Goal: Task Accomplishment & Management: Use online tool/utility

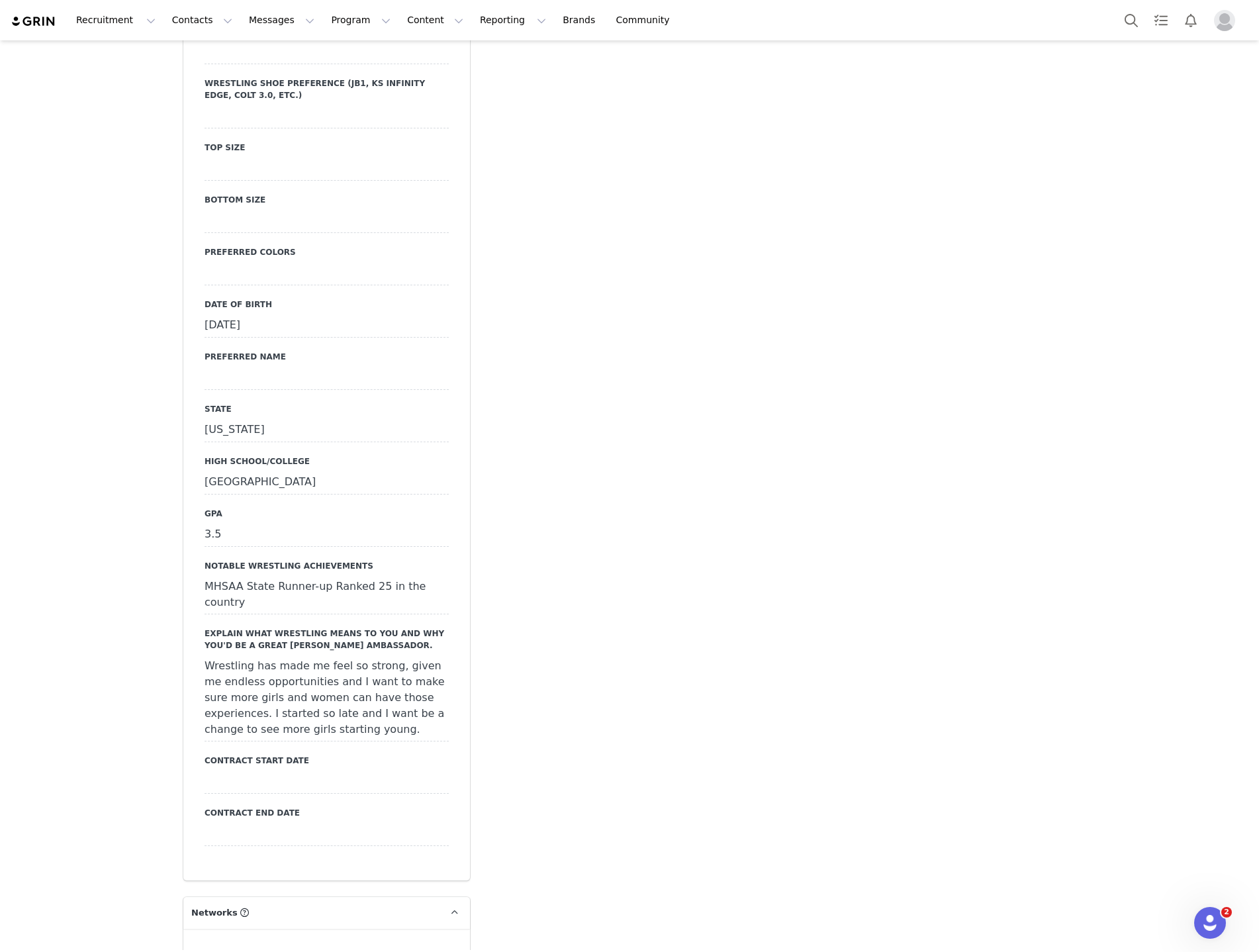
scroll to position [2317, 0]
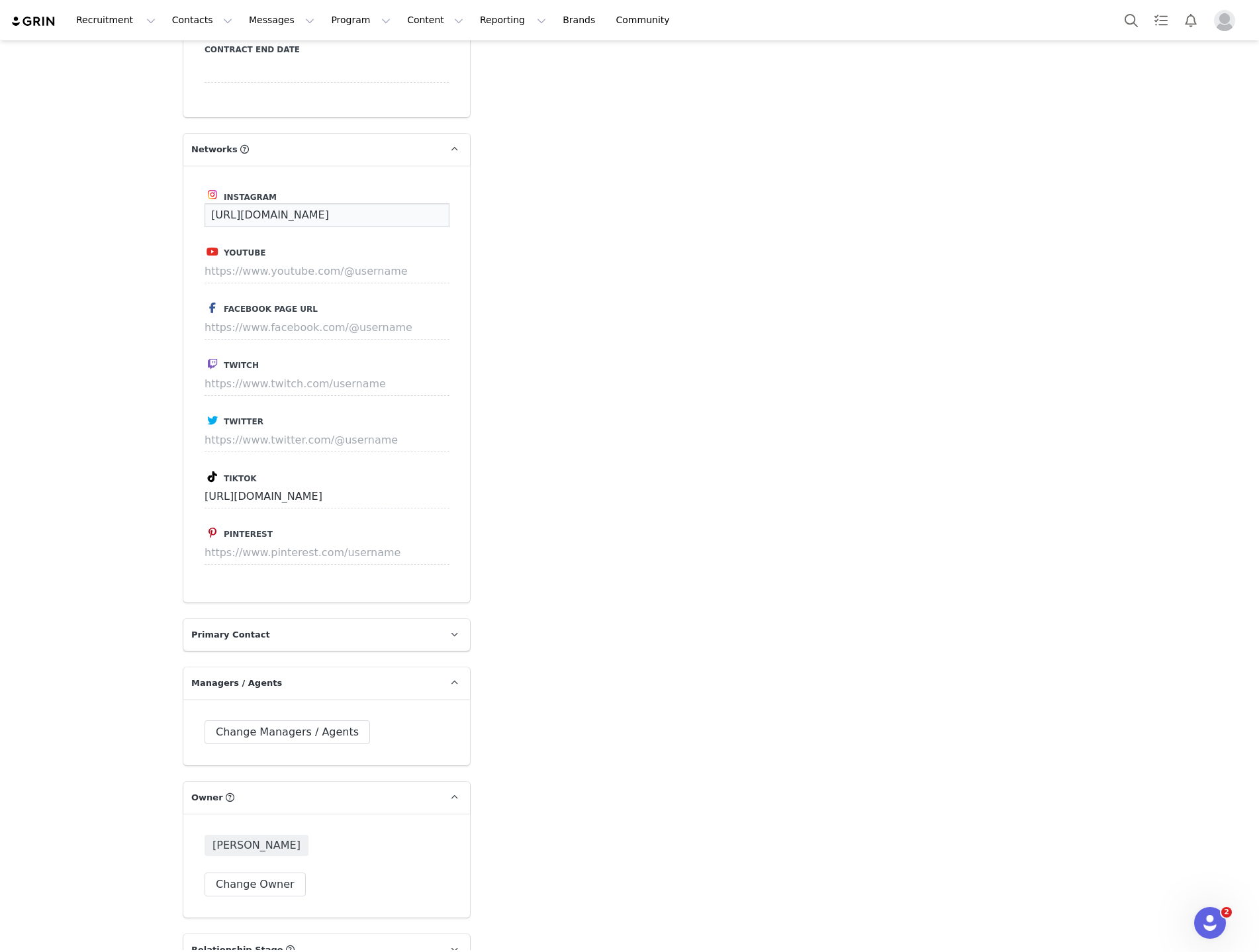
click at [340, 203] on input "[URL][DOMAIN_NAME]" at bounding box center [327, 215] width 245 height 24
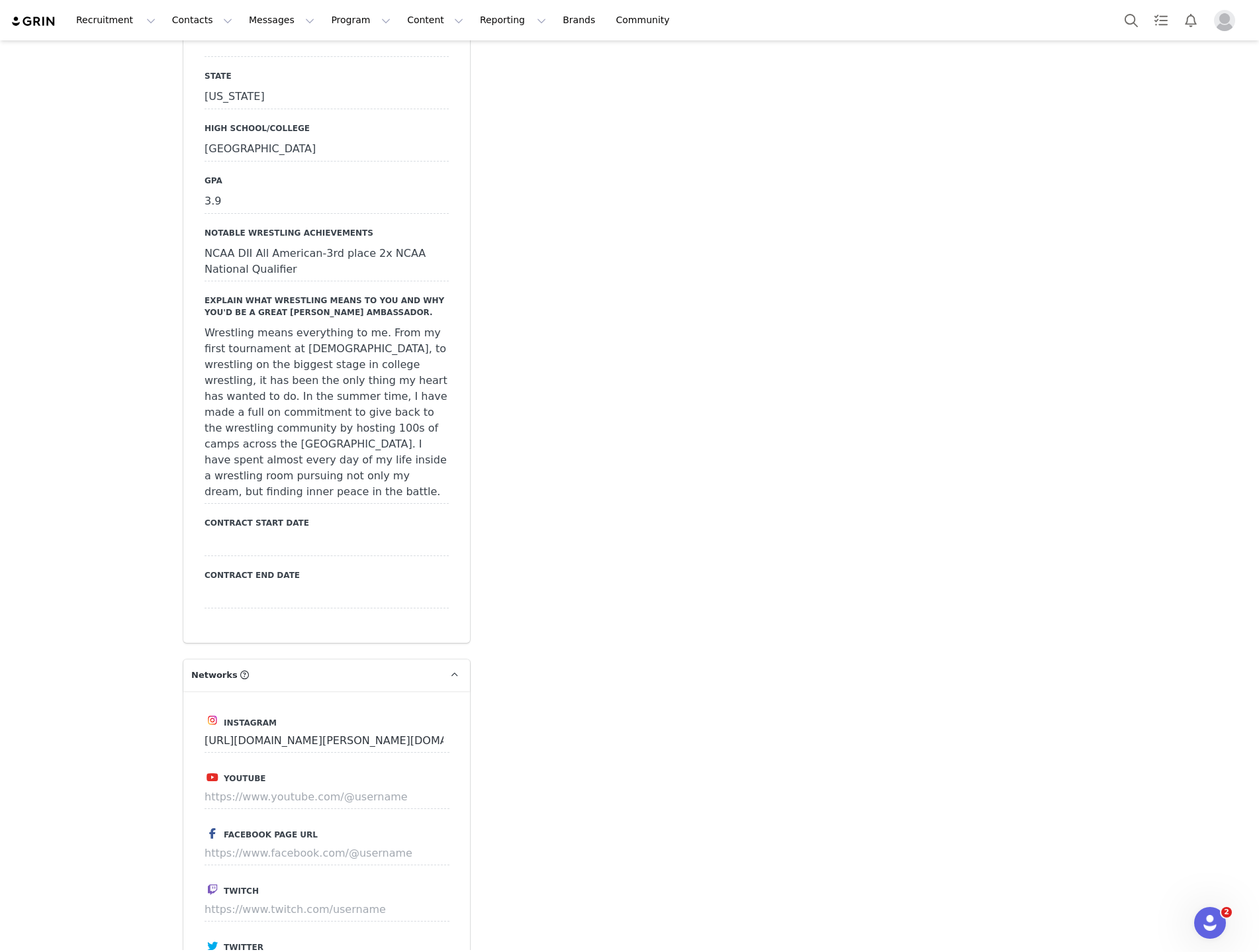
scroll to position [1896, 0]
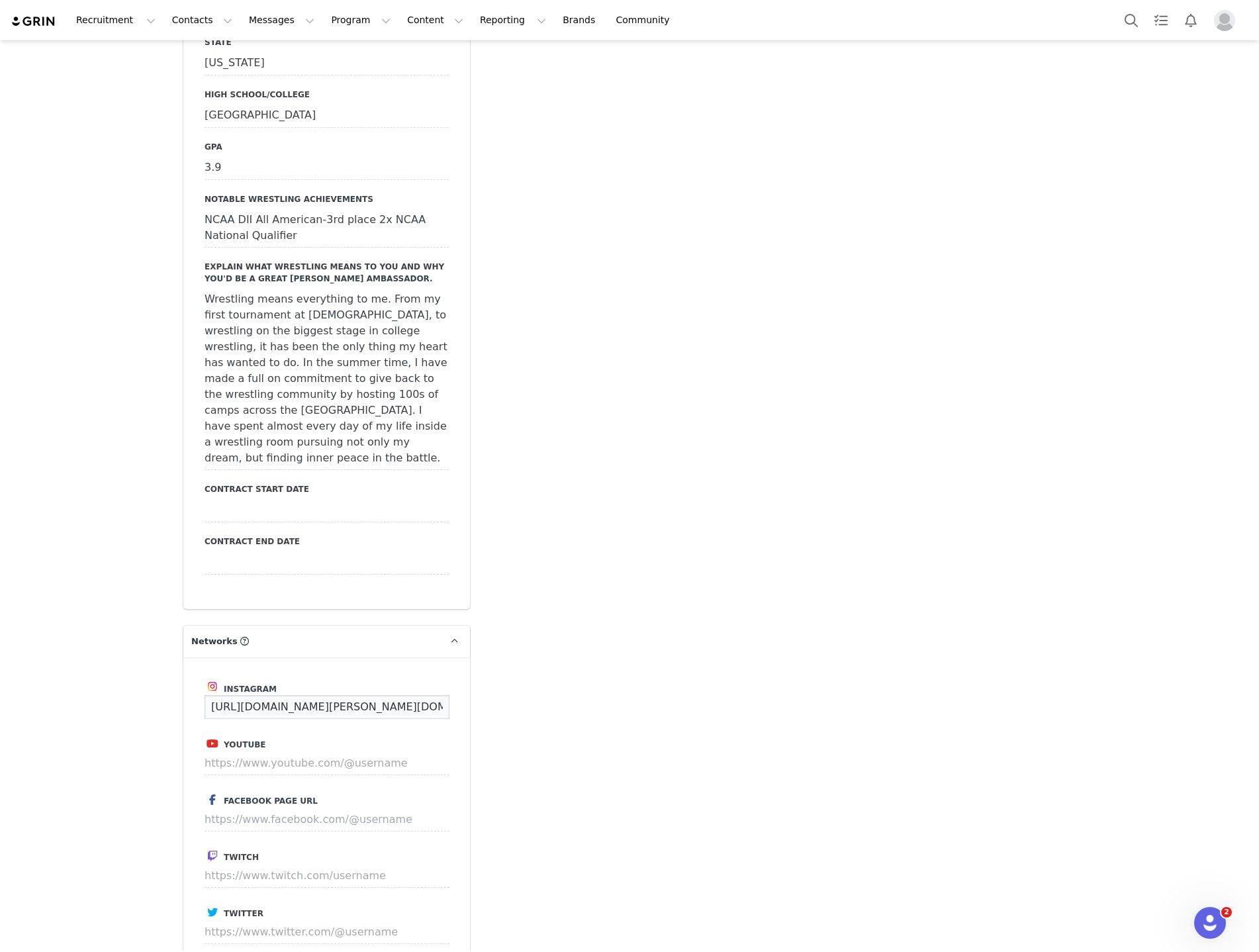
click at [313, 695] on input "https://www.instagram.com/wyatt.turnquist" at bounding box center [327, 707] width 245 height 24
click at [184, 22] on button "Contacts Contacts" at bounding box center [202, 20] width 76 height 30
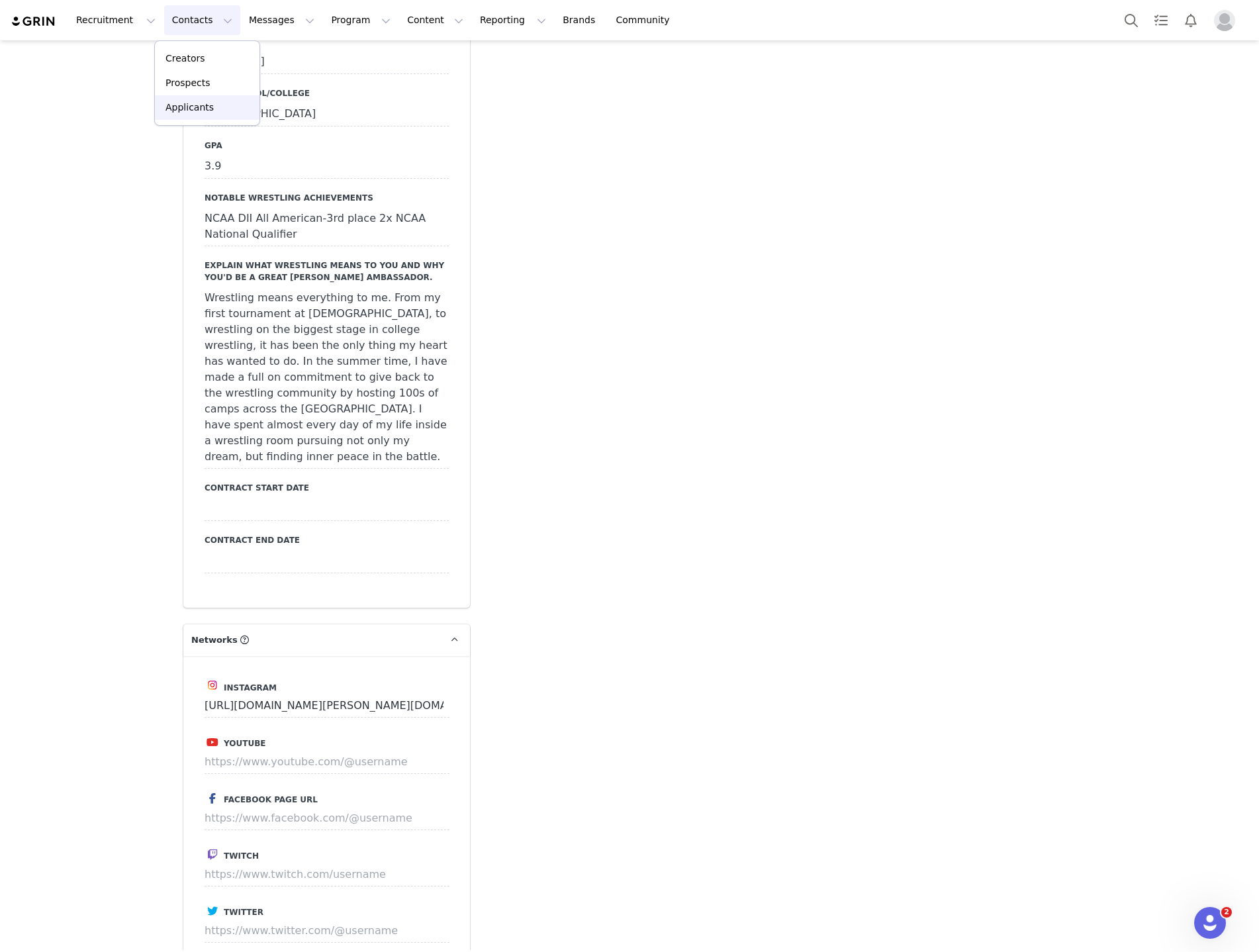
click at [182, 108] on p "Applicants" at bounding box center [189, 108] width 49 height 14
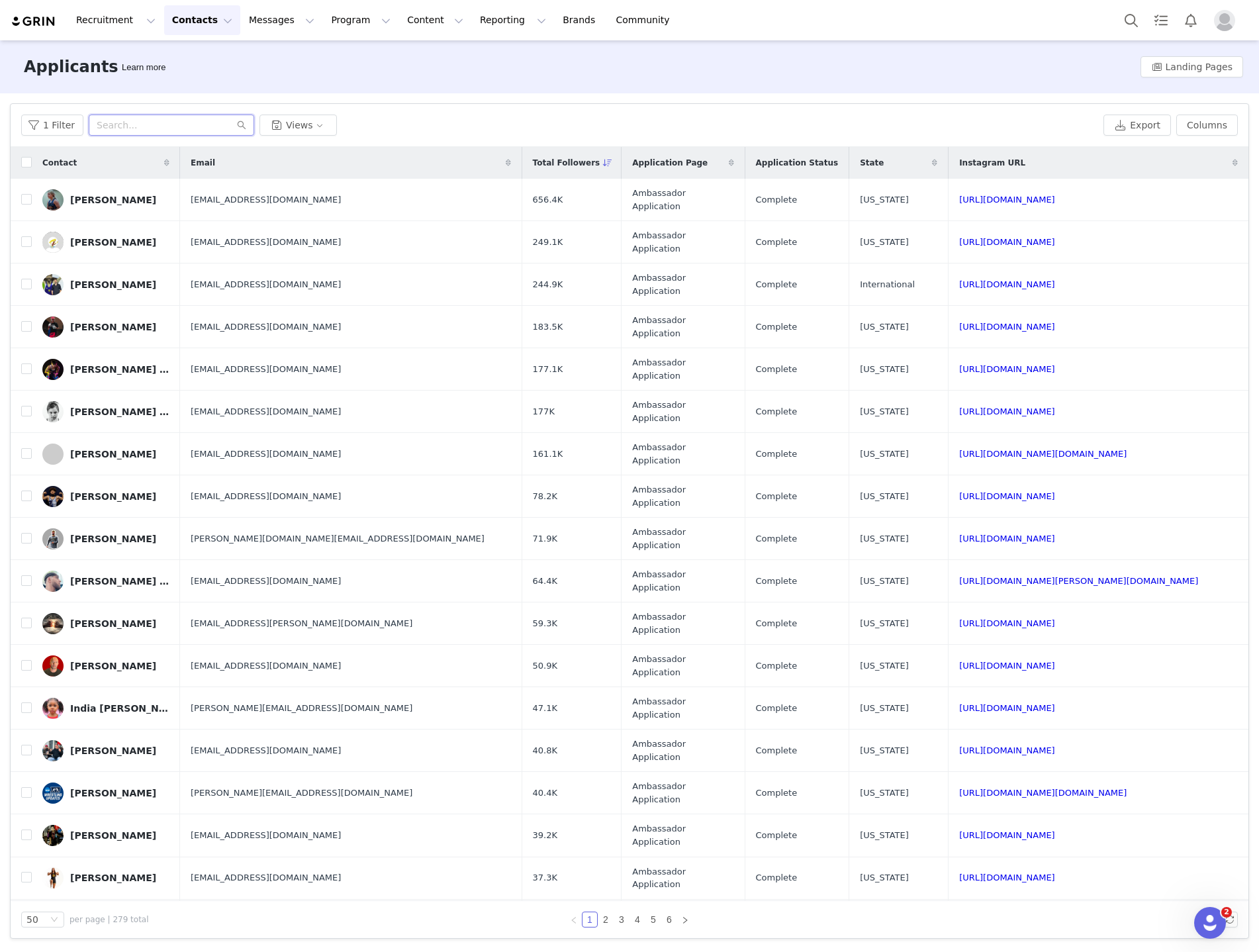
click at [144, 128] on input "text" at bounding box center [171, 125] width 165 height 21
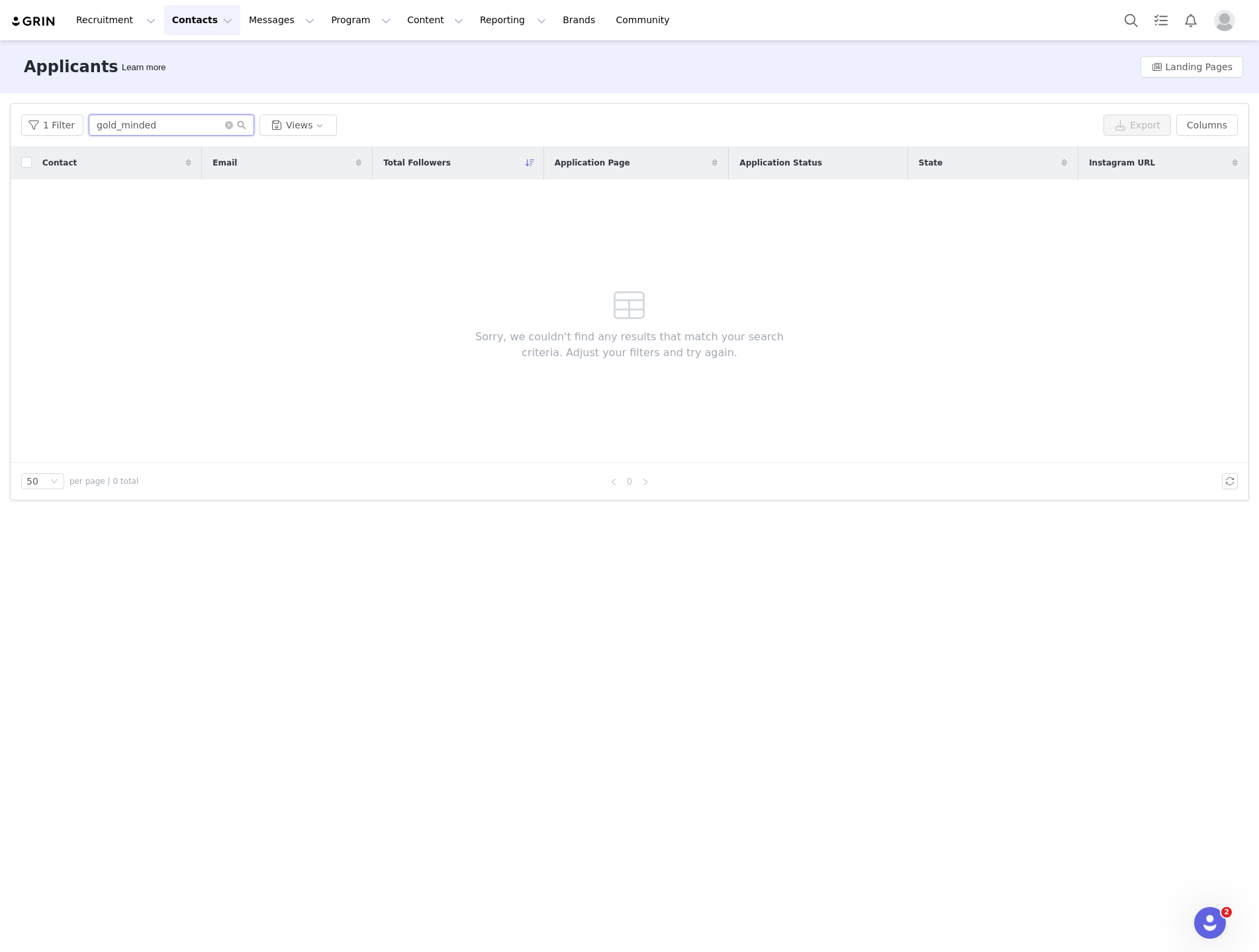
click at [181, 126] on input "gold_minded" at bounding box center [171, 125] width 165 height 21
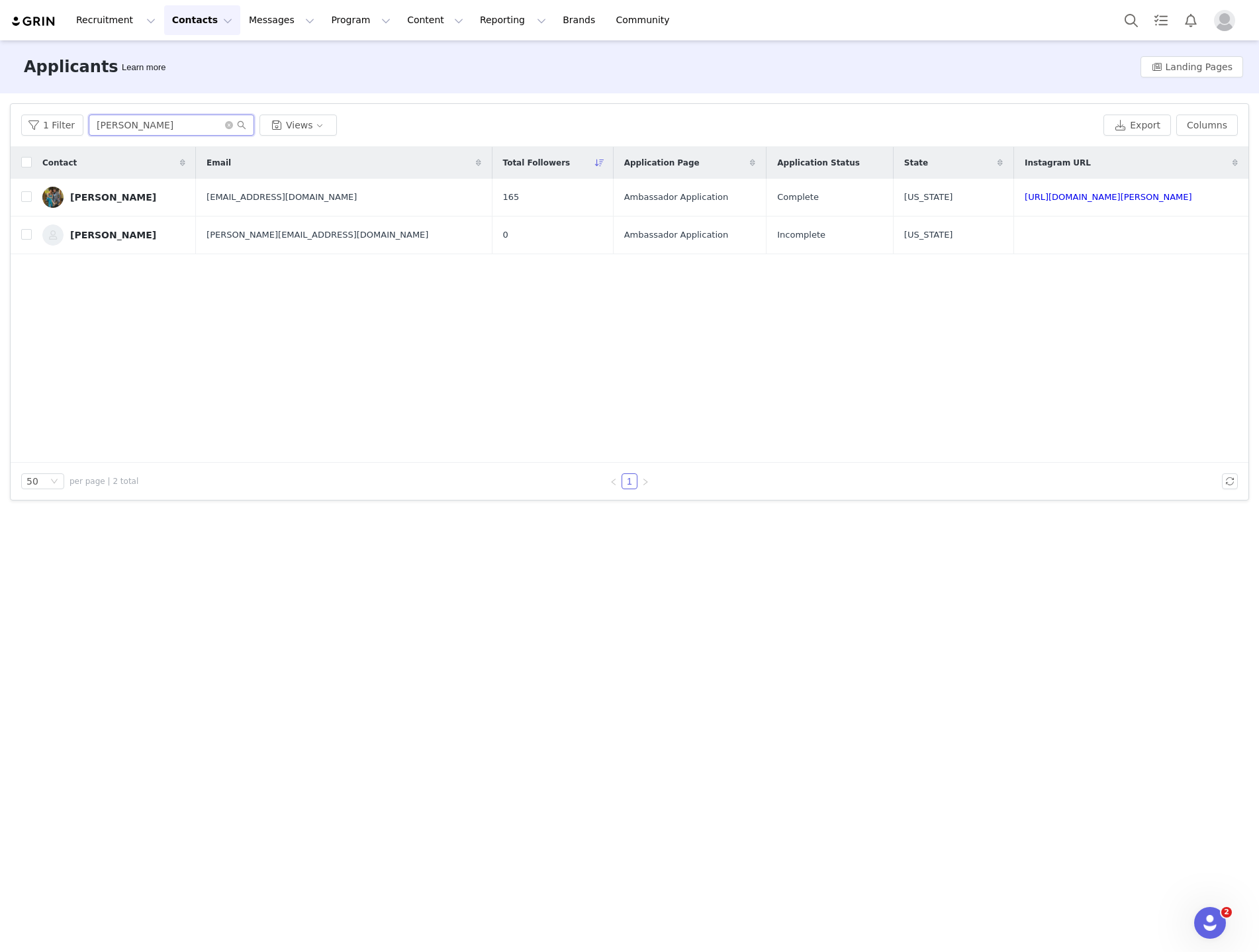
click at [195, 125] on input "phillip" at bounding box center [171, 125] width 165 height 21
click at [195, 123] on input "phillip" at bounding box center [171, 125] width 165 height 21
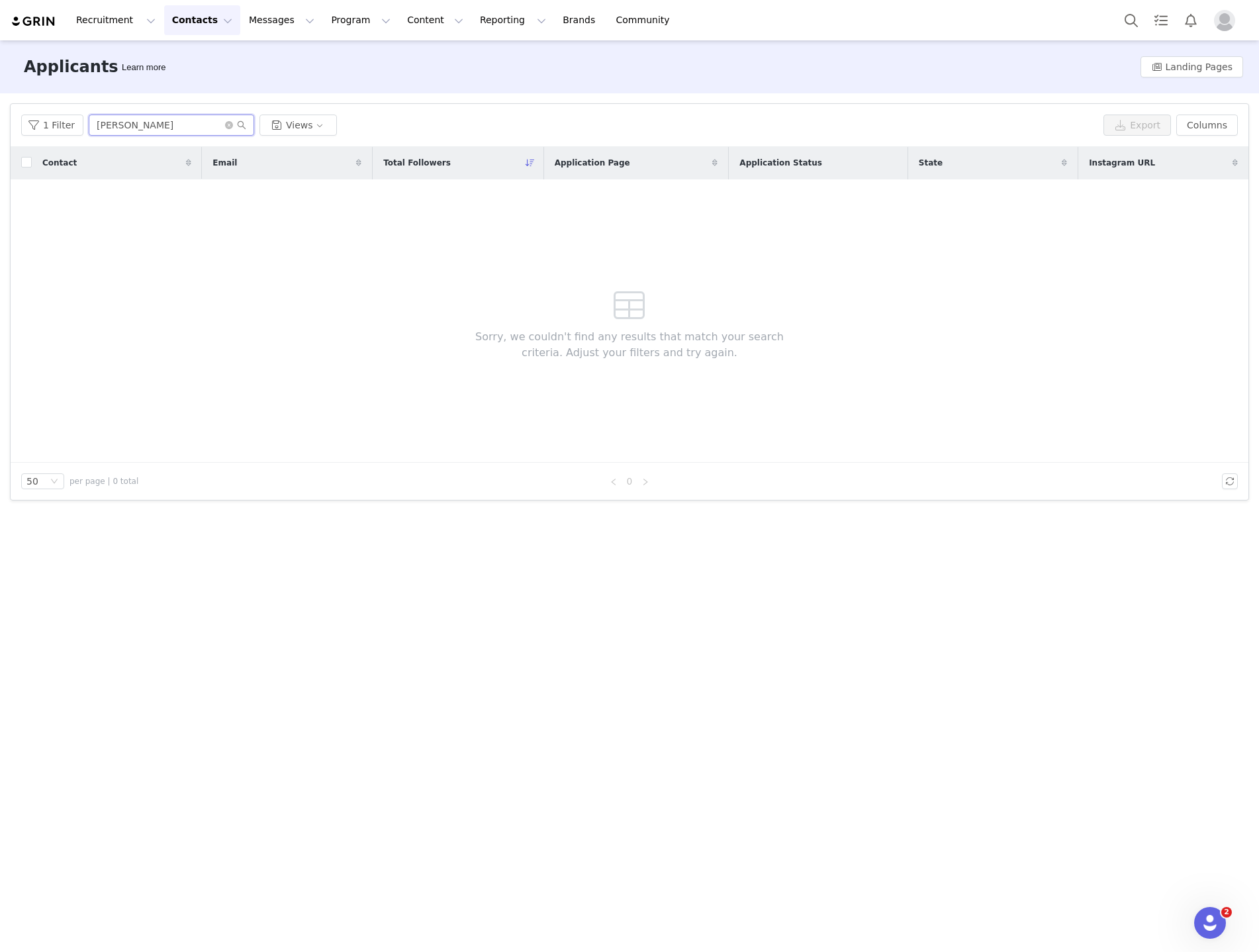
type input "ignacio"
